Goal: Find specific page/section: Find specific page/section

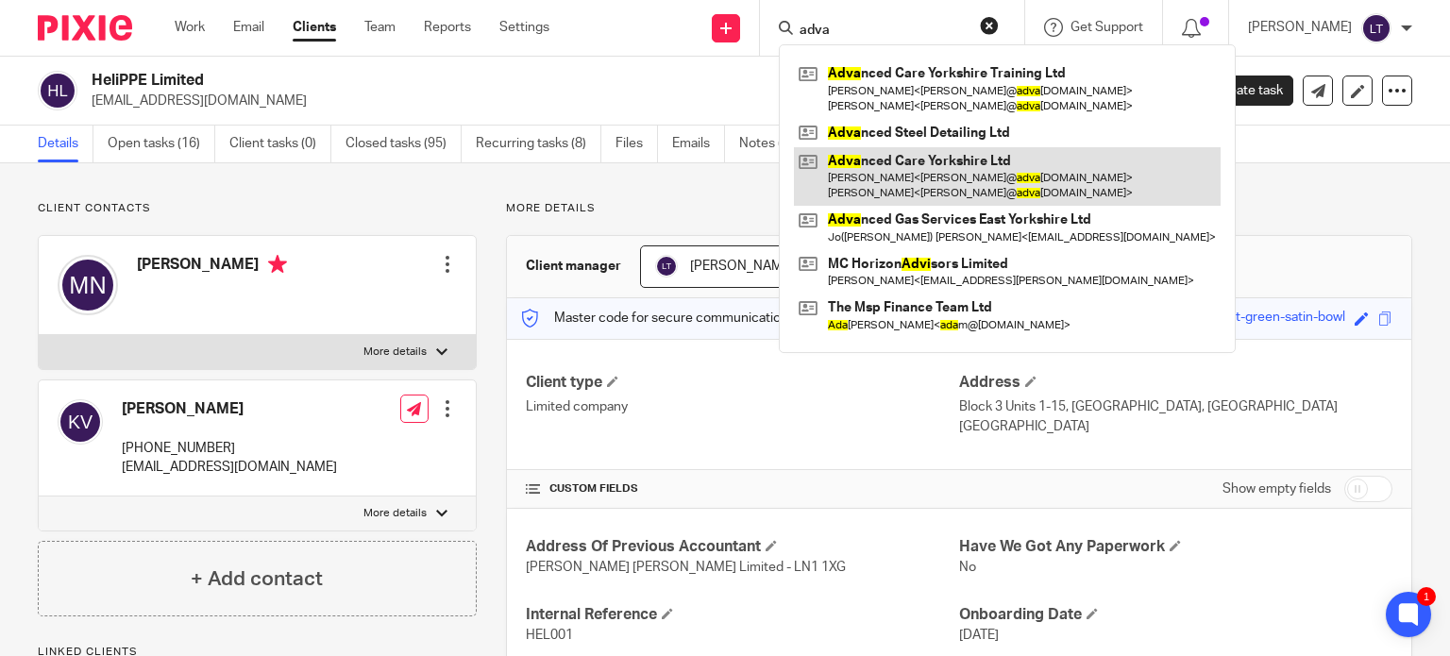
type input "adva"
click at [1000, 160] on link at bounding box center [1007, 176] width 427 height 59
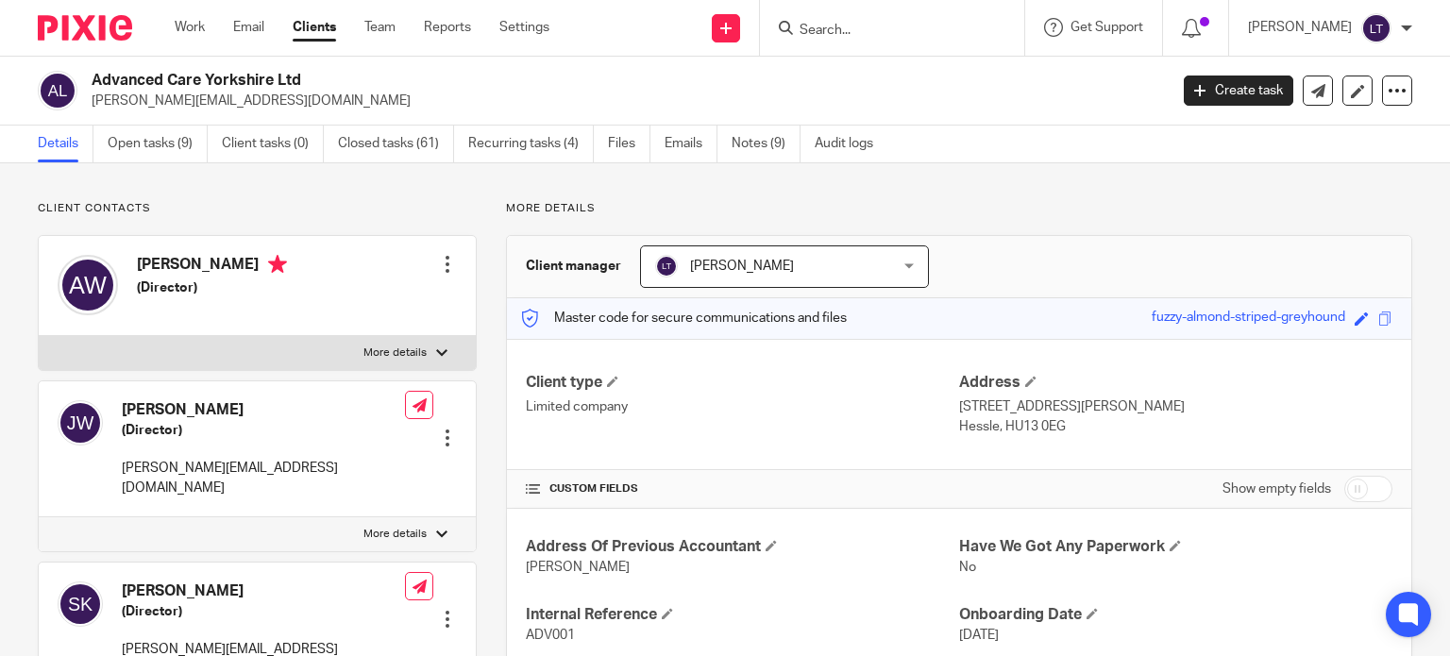
scroll to position [283, 0]
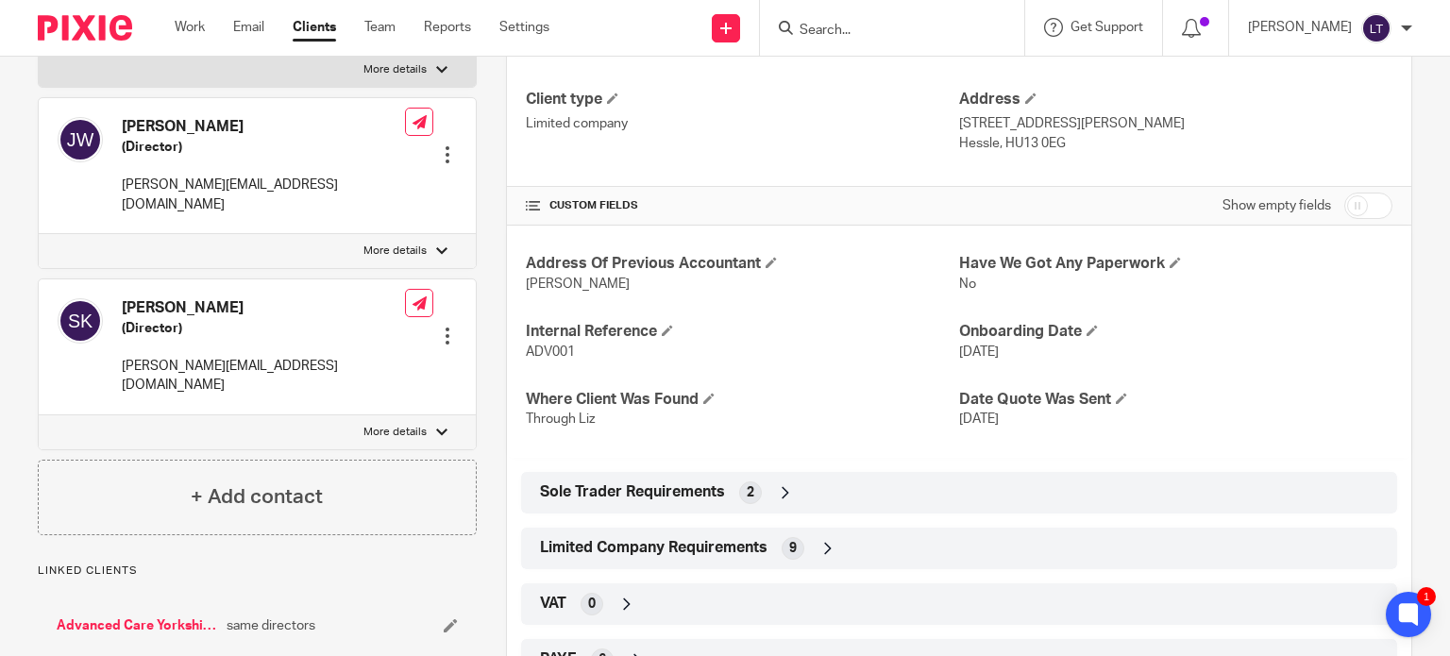
click at [443, 234] on label "More details" at bounding box center [257, 251] width 437 height 34
click at [39, 233] on input "More details" at bounding box center [38, 233] width 1 height 1
checkbox input "true"
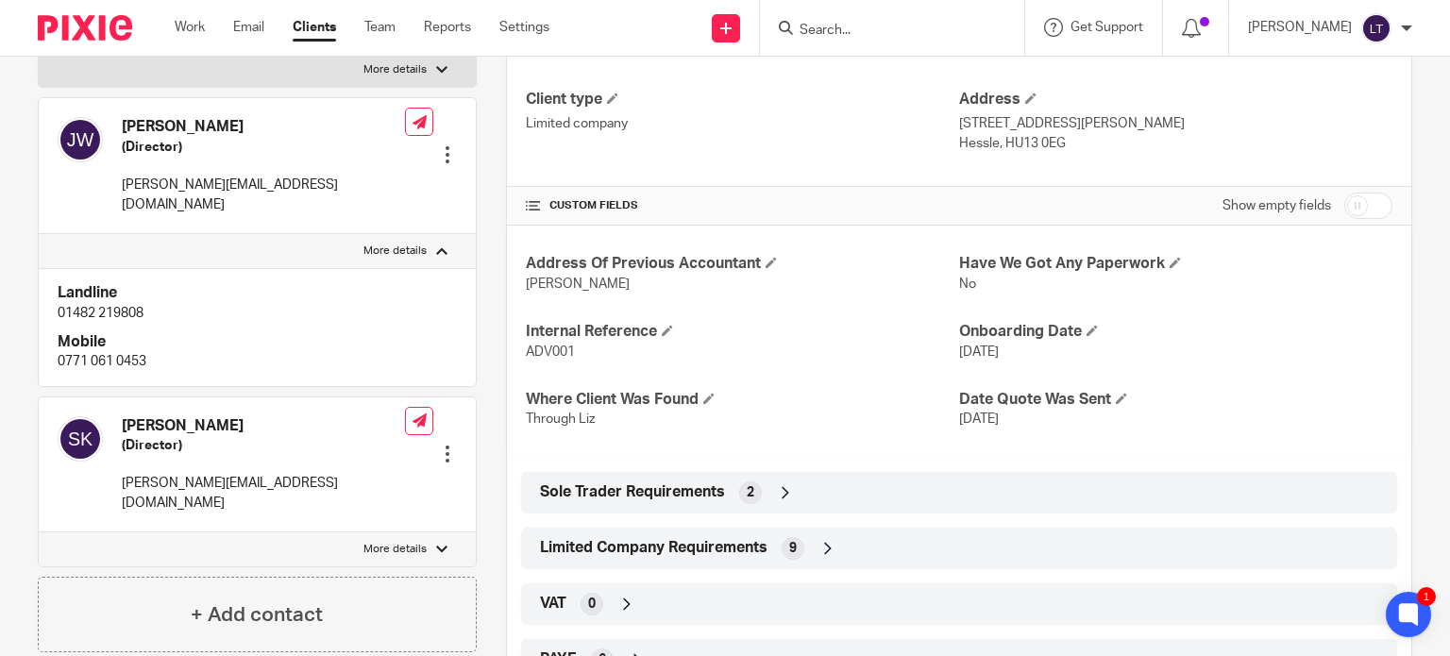
scroll to position [0, 0]
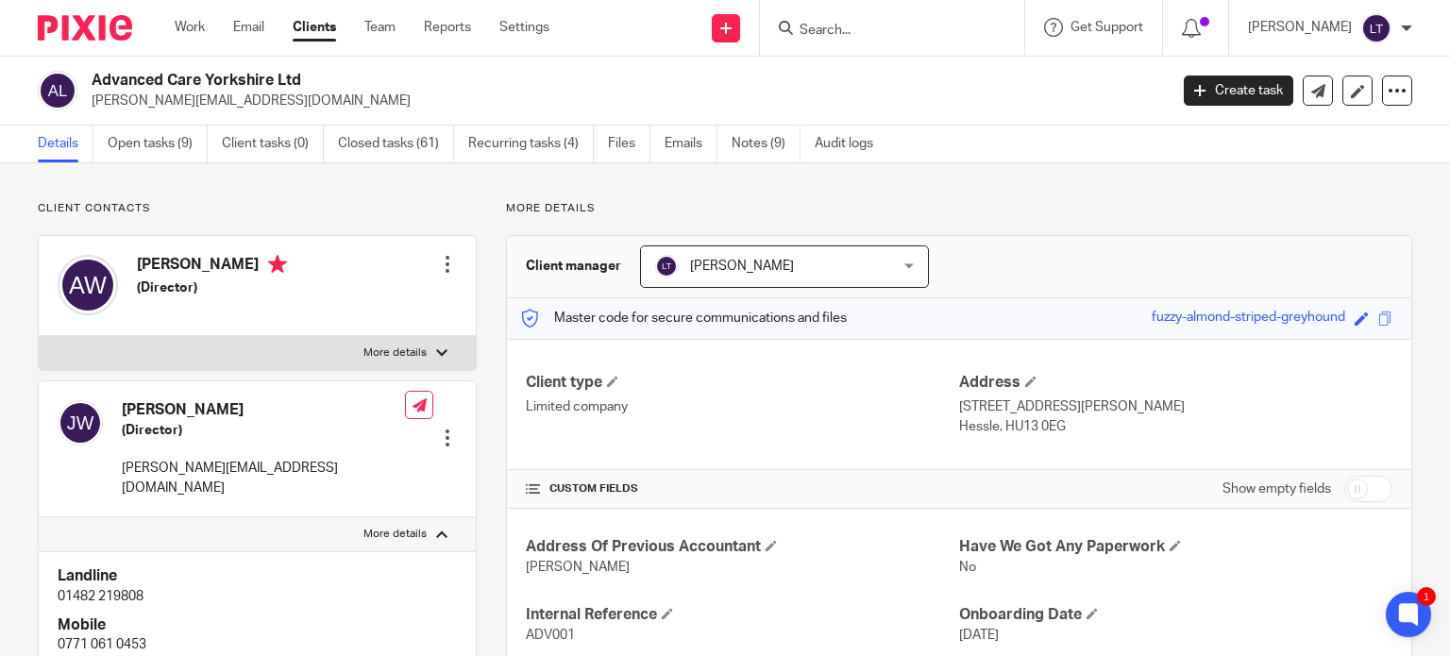
drag, startPoint x: 321, startPoint y: 82, endPoint x: 92, endPoint y: 71, distance: 229.7
click at [92, 71] on h2 "Advanced Care Yorkshire Ltd" at bounding box center [517, 81] width 851 height 20
copy h2 "Advanced Care Yorkshire Ltd"
